Goal: Task Accomplishment & Management: Use online tool/utility

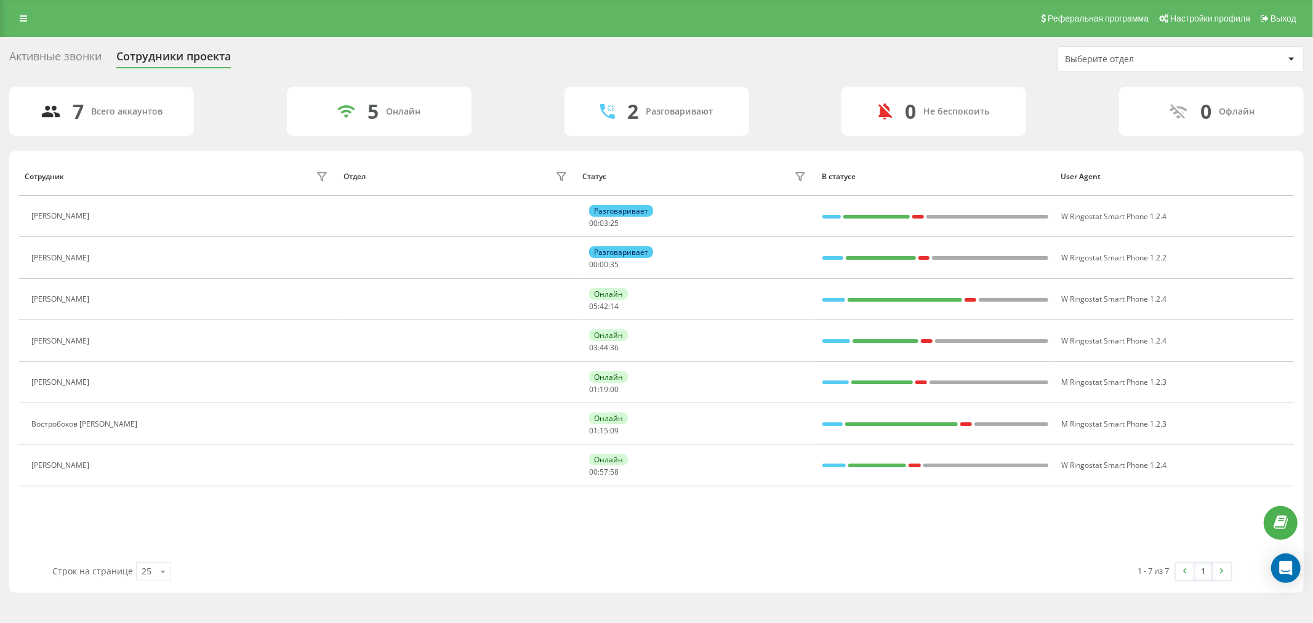
click at [17, 8] on div "Реферальная программа Настройки профиля Выход" at bounding box center [656, 18] width 1313 height 37
click at [20, 18] on icon at bounding box center [23, 18] width 7 height 9
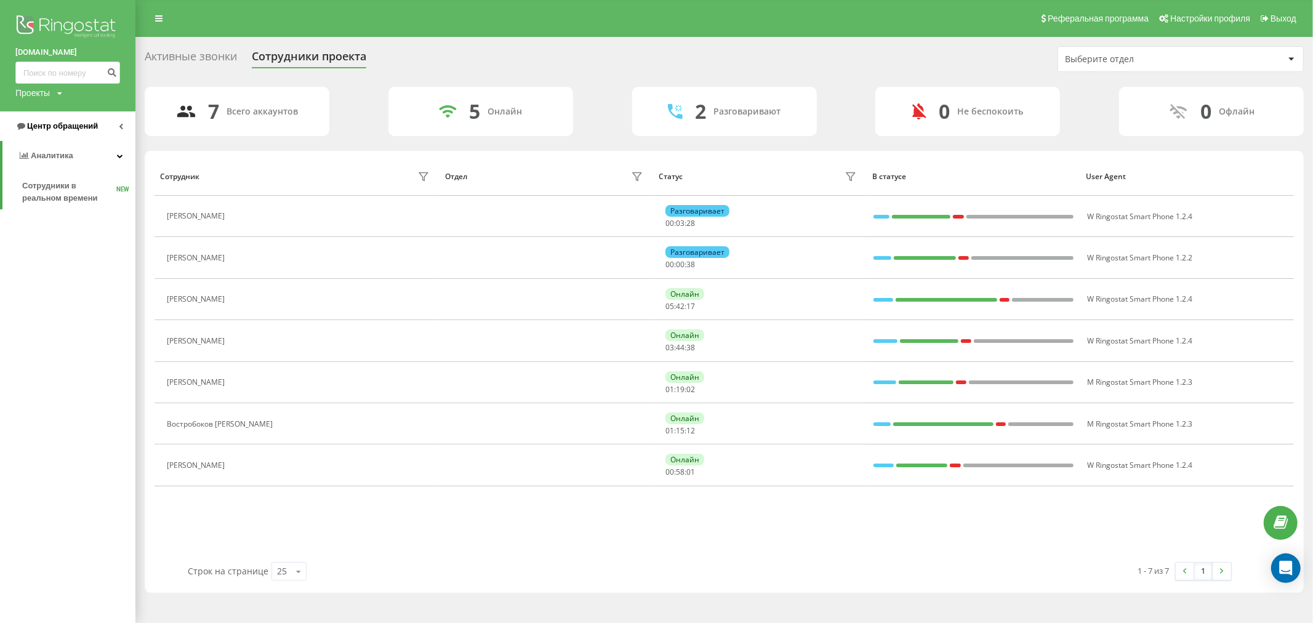
click at [117, 133] on link "Центр обращений" at bounding box center [67, 126] width 135 height 30
click at [88, 211] on span "Отчет о пропущенных необработанных звонках" at bounding box center [75, 207] width 107 height 25
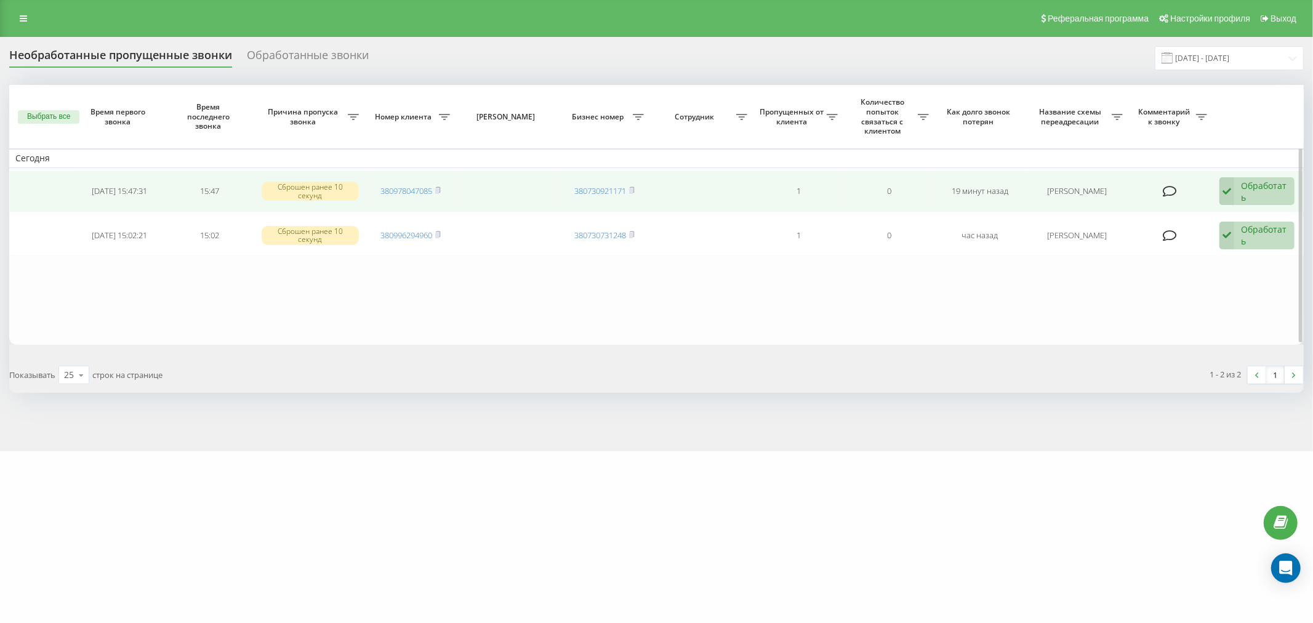
click at [1230, 192] on icon at bounding box center [1226, 191] width 15 height 28
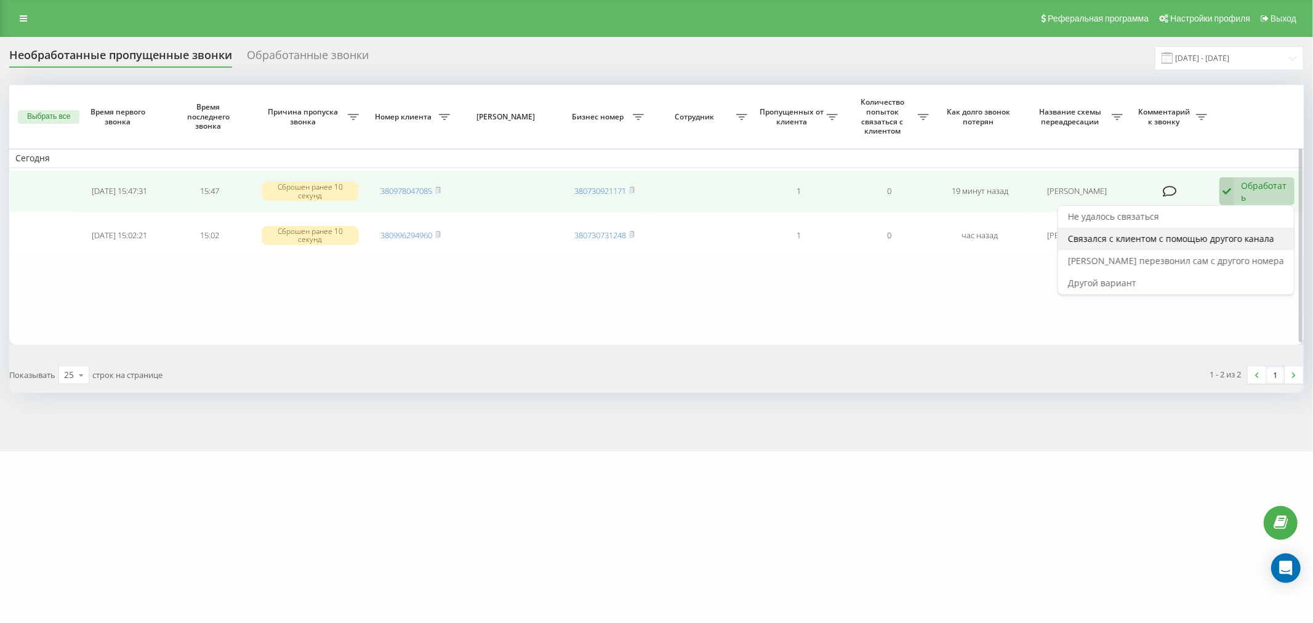
click at [1268, 238] on span "Связался с клиентом с помощью другого канала" at bounding box center [1171, 239] width 206 height 12
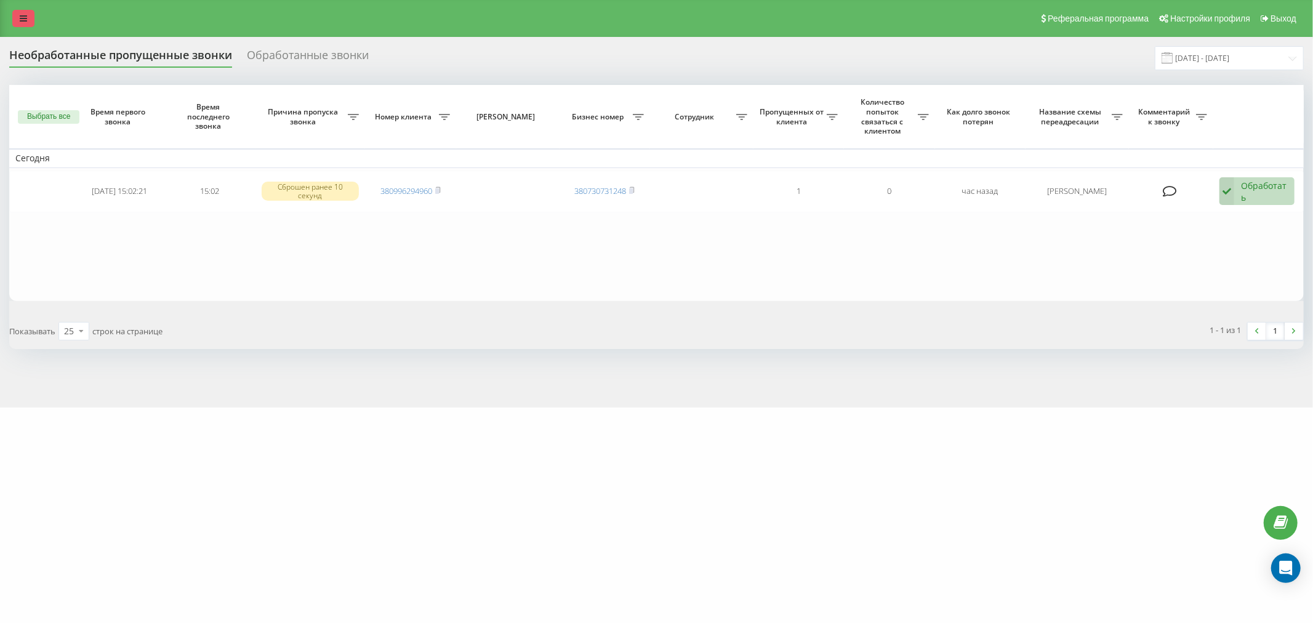
click at [28, 15] on link at bounding box center [23, 18] width 22 height 17
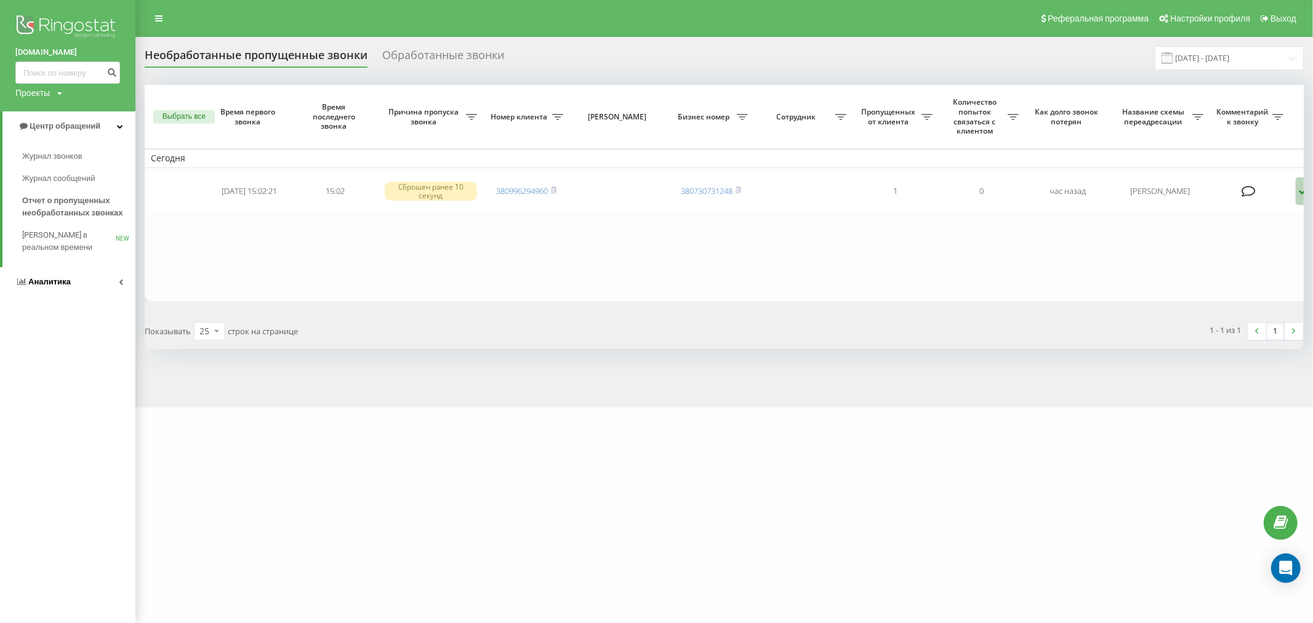
click at [111, 281] on link "Аналитика" at bounding box center [67, 282] width 135 height 30
click at [47, 187] on span "Сотрудники в реальном времени" at bounding box center [69, 192] width 94 height 25
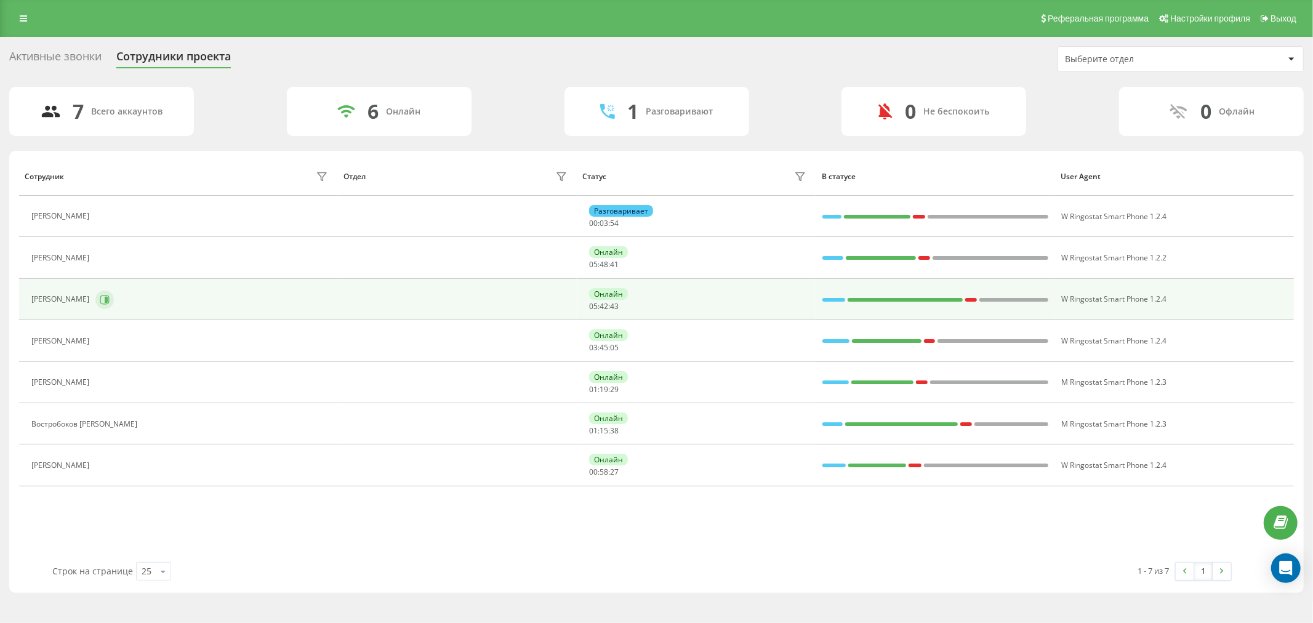
click at [110, 304] on icon at bounding box center [105, 300] width 10 height 10
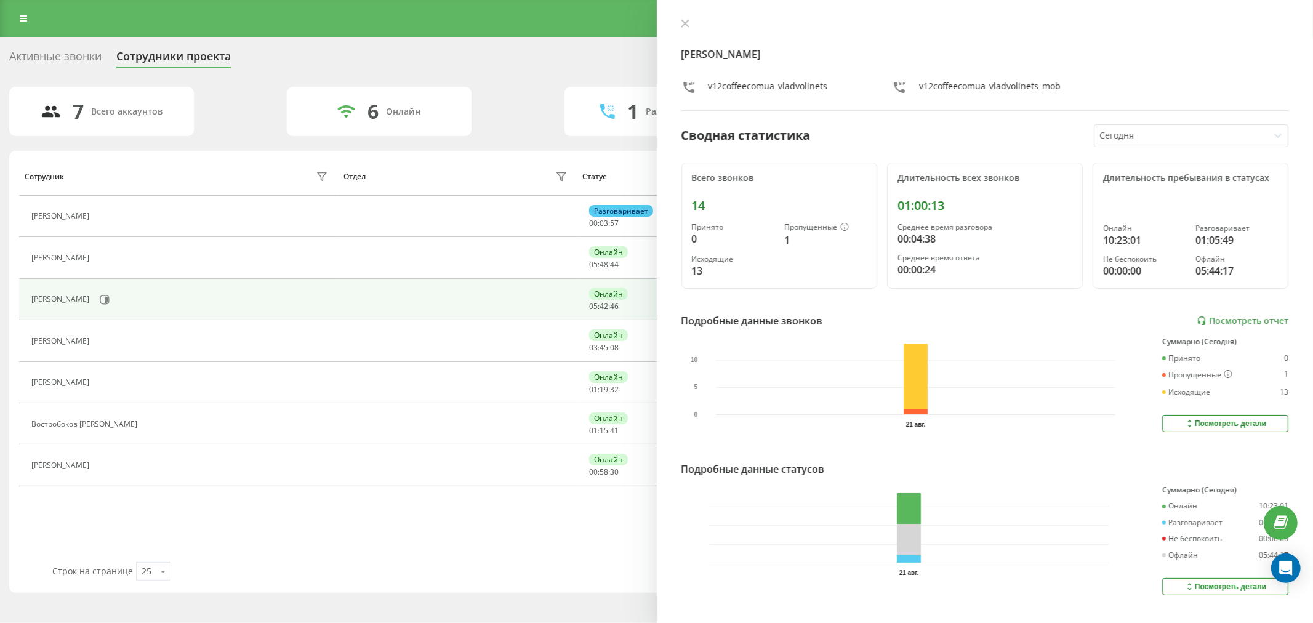
click at [687, 22] on icon at bounding box center [685, 23] width 9 height 9
